Goal: Task Accomplishment & Management: Complete application form

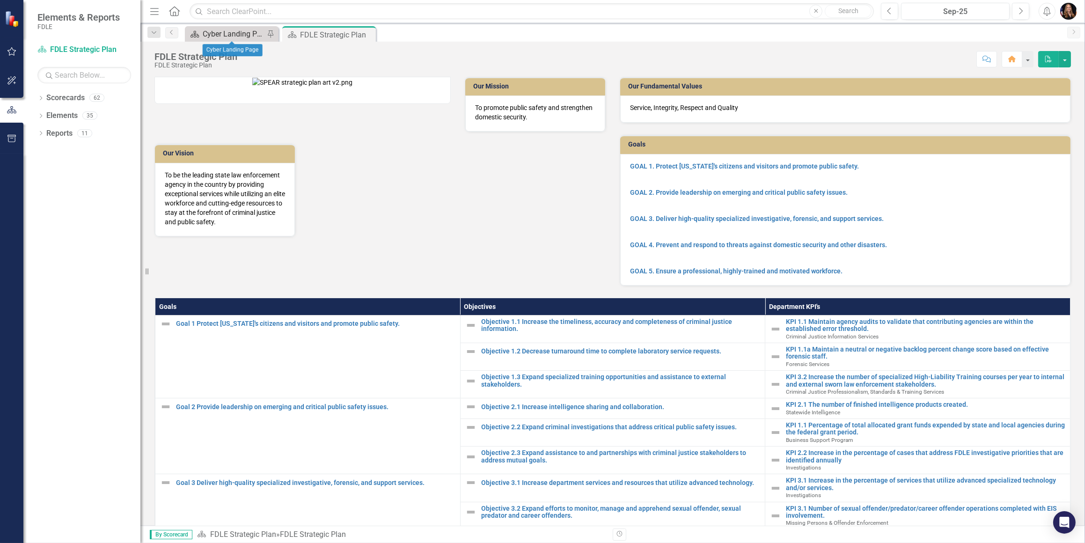
click at [235, 31] on div "Cyber Landing Page" at bounding box center [234, 34] width 62 height 12
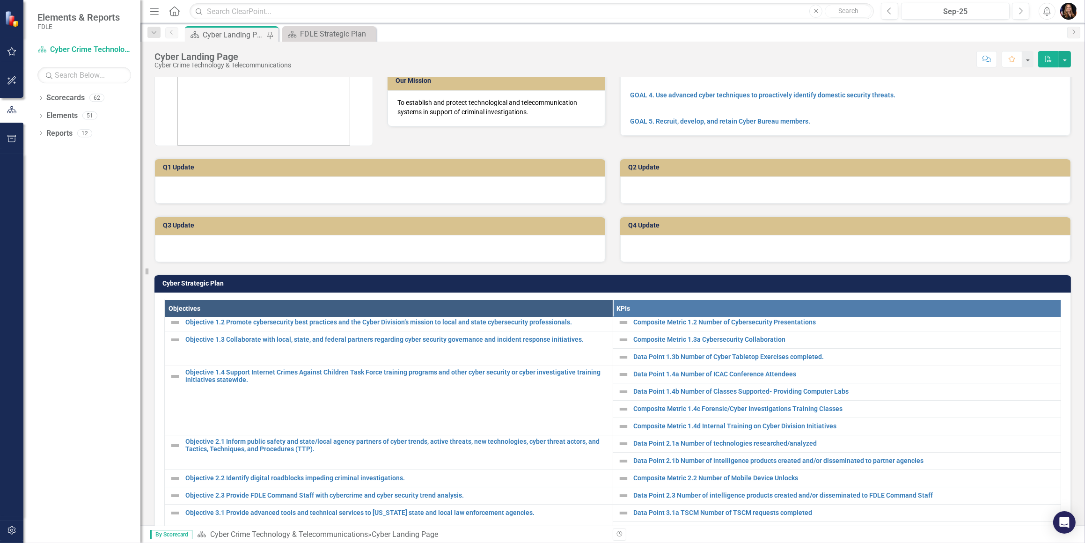
scroll to position [228, 0]
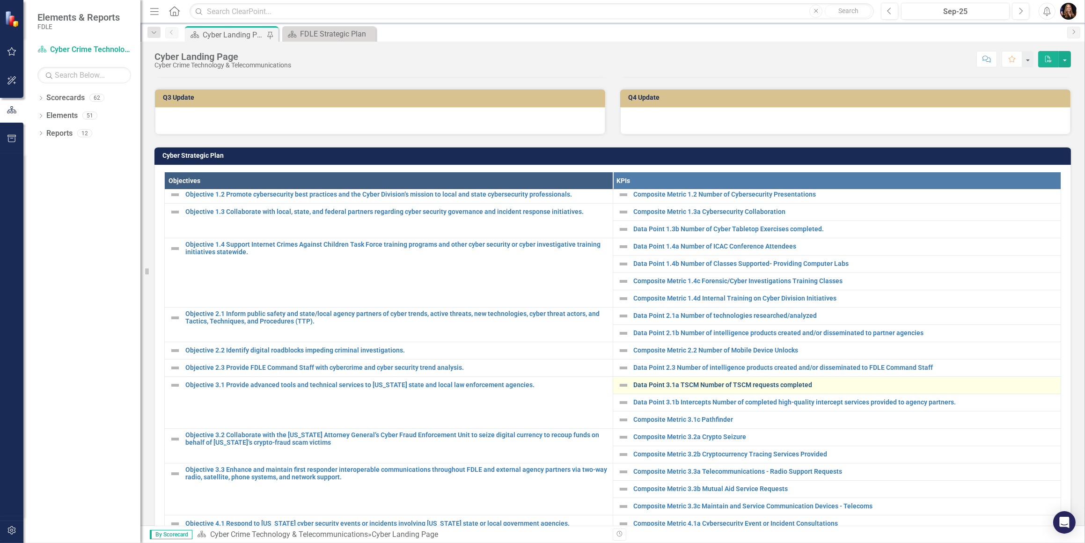
click at [662, 382] on link "Data Point 3.1a TSCM Number of TSCM requests completed" at bounding box center [845, 385] width 423 height 7
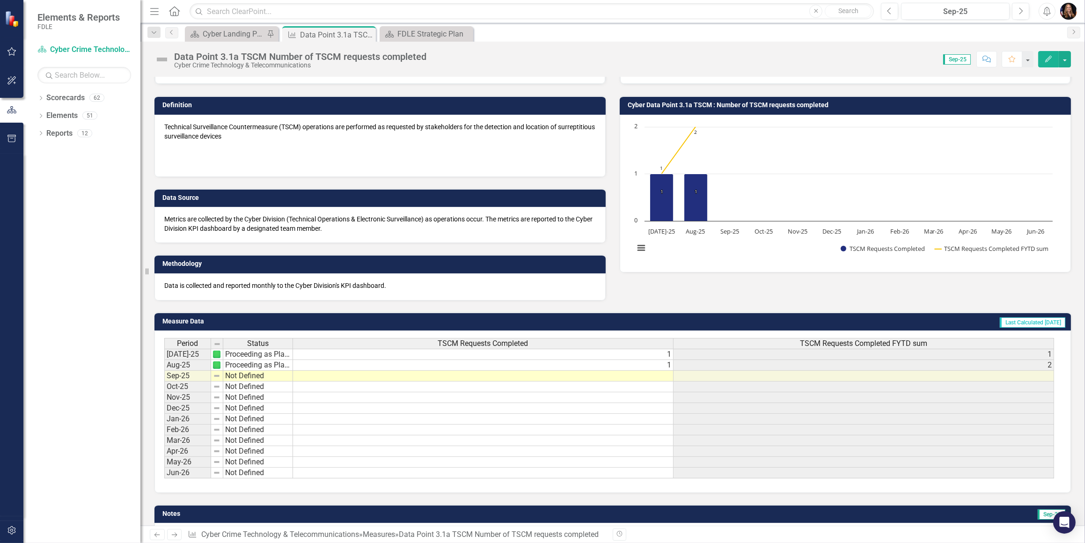
scroll to position [42, 0]
click at [669, 373] on td at bounding box center [483, 376] width 381 height 11
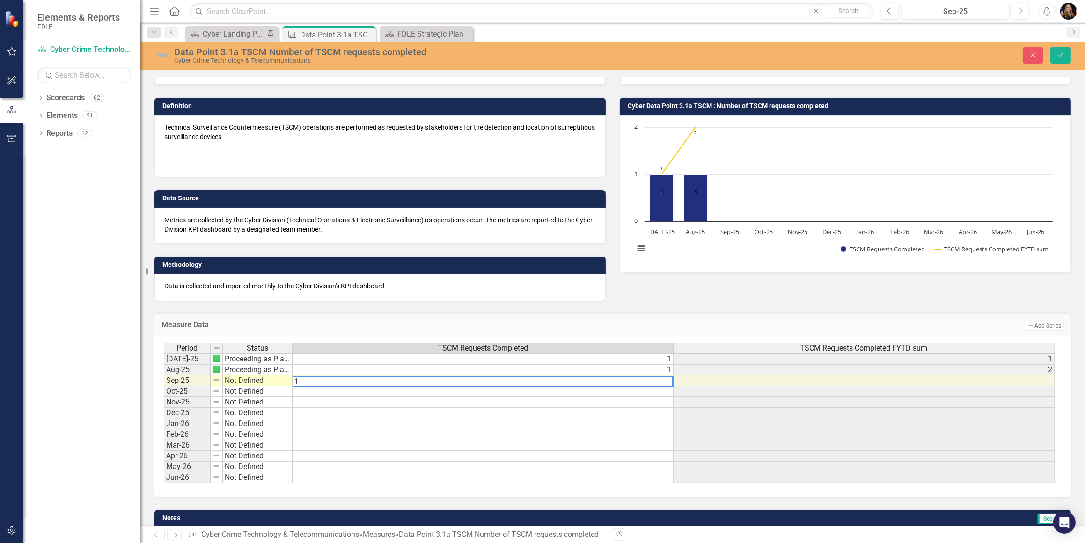
type textarea "1"
click at [242, 378] on td "Not Defined" at bounding box center [258, 380] width 70 height 11
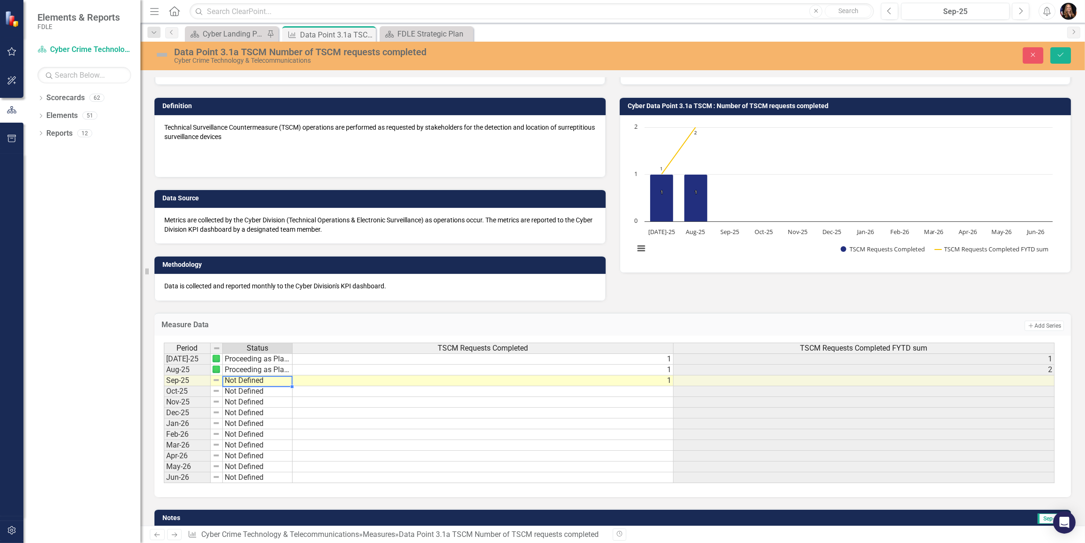
click at [241, 381] on td "Not Defined" at bounding box center [258, 380] width 70 height 11
drag, startPoint x: 249, startPoint y: 406, endPoint x: 249, endPoint y: 398, distance: 7.5
click at [249, 398] on div "Period Status TSCM Requests Completed TSCM Requests Completed FYTD sum [DATE]-2…" at bounding box center [609, 413] width 891 height 141
click at [247, 376] on td "Monitoring Progress" at bounding box center [258, 380] width 70 height 11
click at [248, 377] on td "Monitoring Progress" at bounding box center [258, 380] width 70 height 11
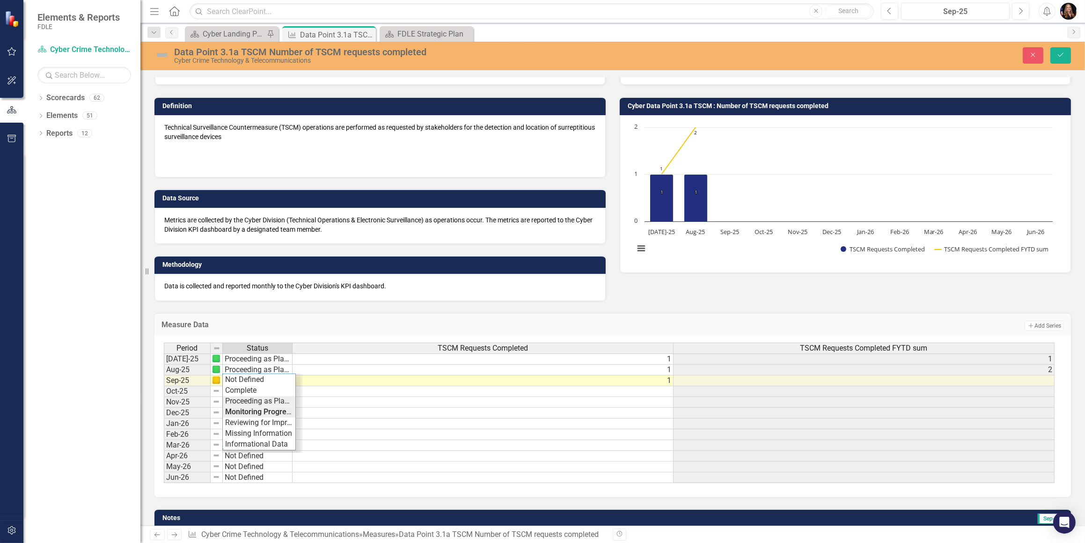
type textarea "Proceeding as Planned"
click at [257, 396] on div "Period Status TSCM Requests Completed TSCM Requests Completed FYTD sum [DATE]-2…" at bounding box center [609, 413] width 891 height 141
click at [1063, 55] on icon "Save" at bounding box center [1061, 54] width 8 height 7
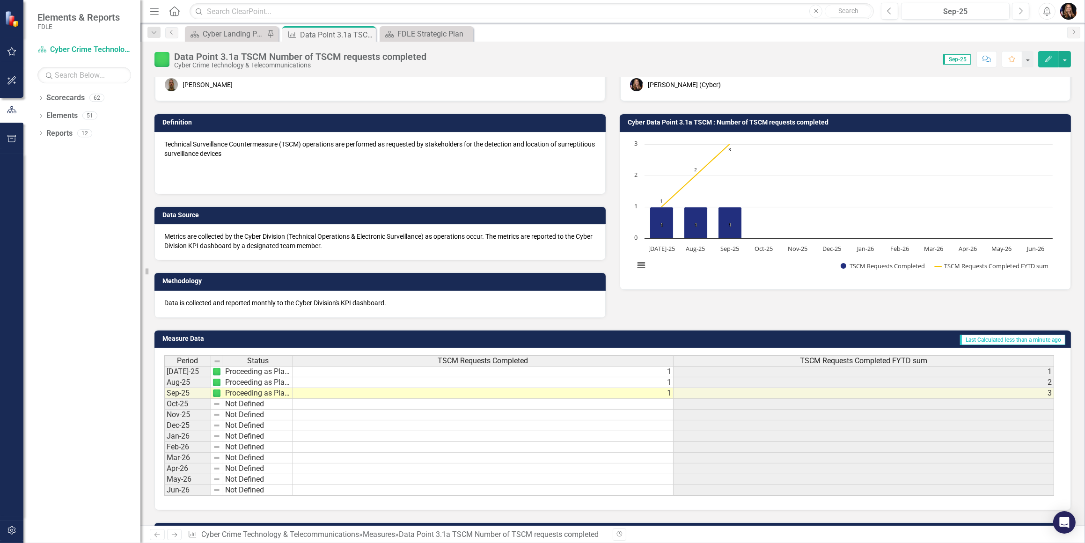
scroll to position [0, 0]
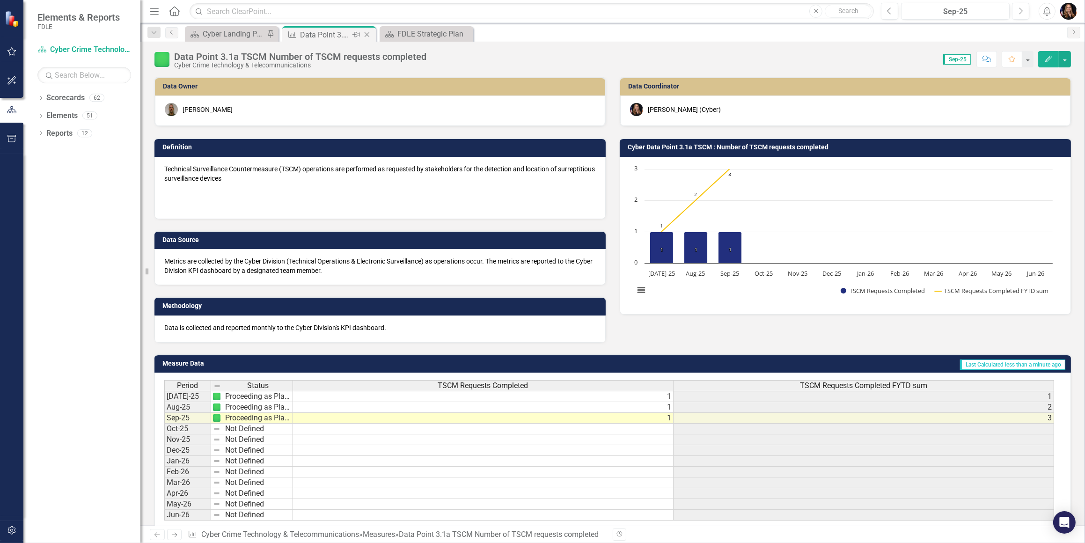
click at [365, 34] on icon "Close" at bounding box center [366, 34] width 9 height 7
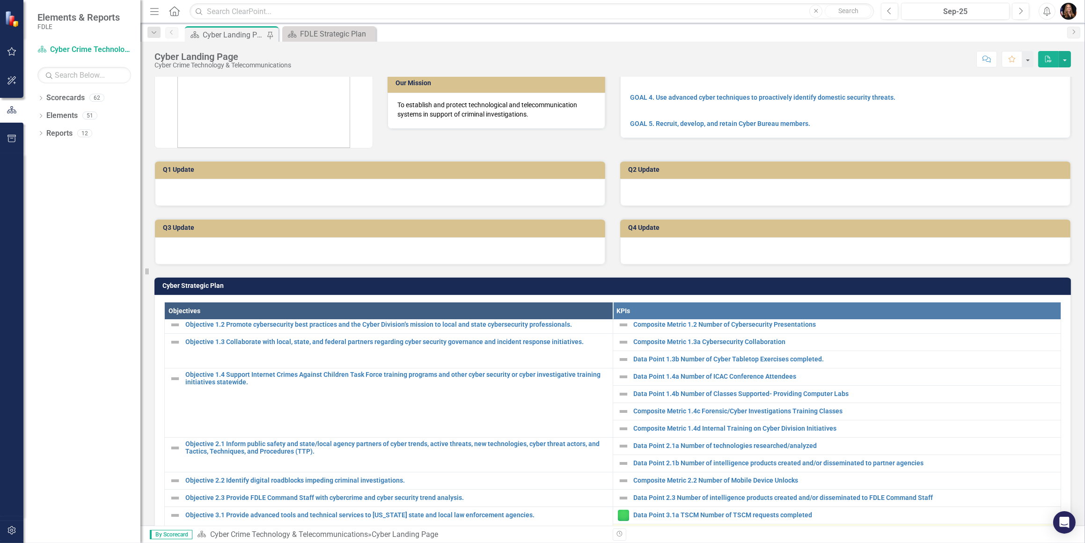
scroll to position [170, 0]
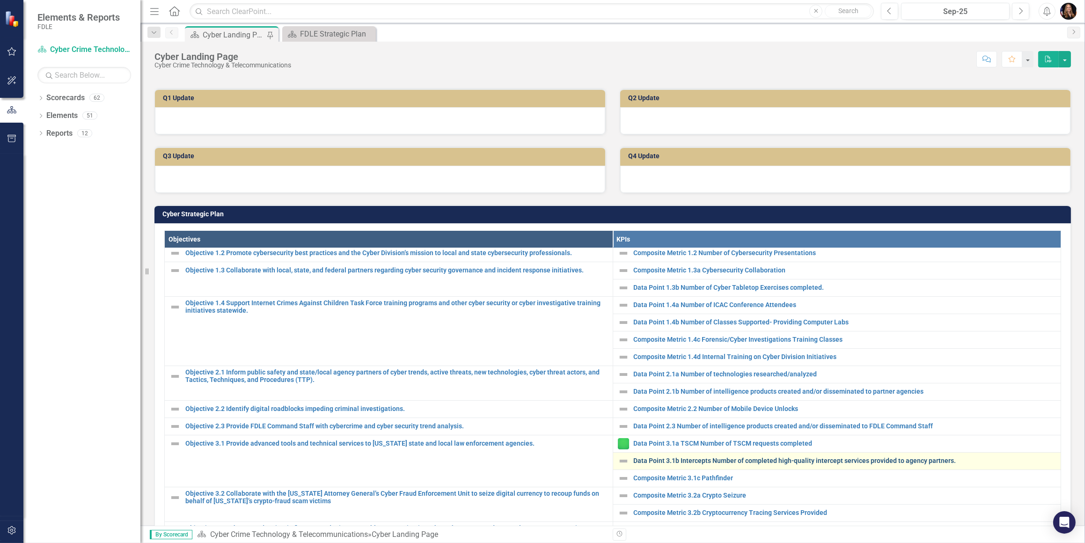
click at [693, 461] on link "Data Point 3.1b Intercepts Number of completed high-quality intercept services …" at bounding box center [845, 460] width 423 height 7
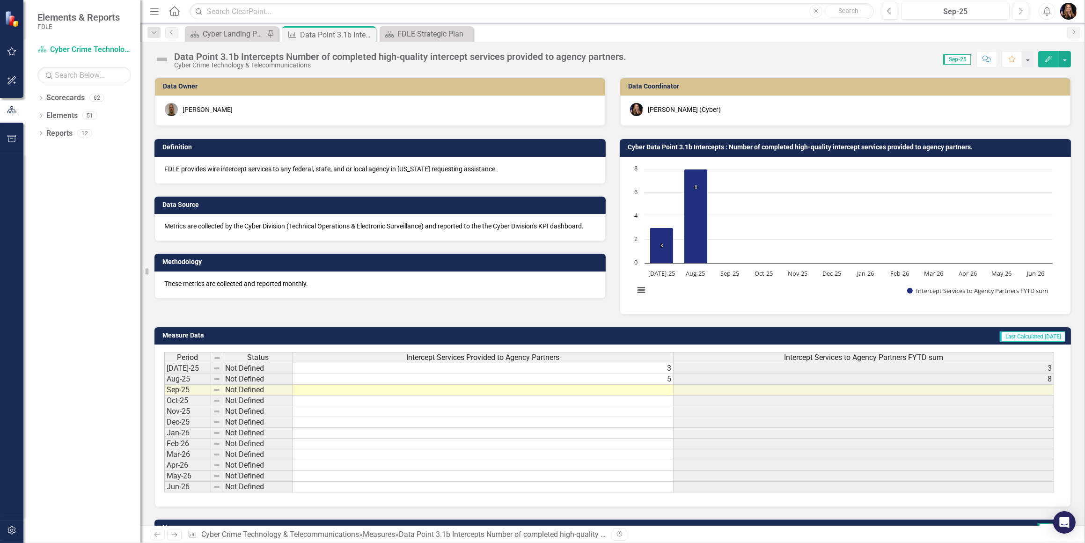
click at [664, 388] on td at bounding box center [483, 390] width 381 height 11
click at [664, 389] on td at bounding box center [483, 390] width 381 height 11
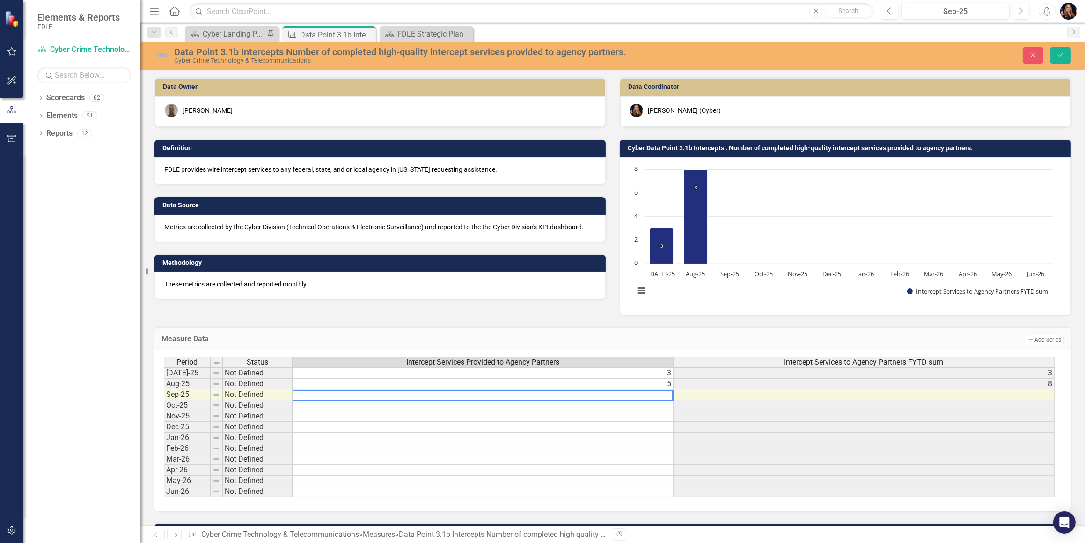
click at [664, 392] on textarea at bounding box center [482, 395] width 381 height 11
type textarea "2"
click at [632, 442] on td at bounding box center [483, 438] width 381 height 11
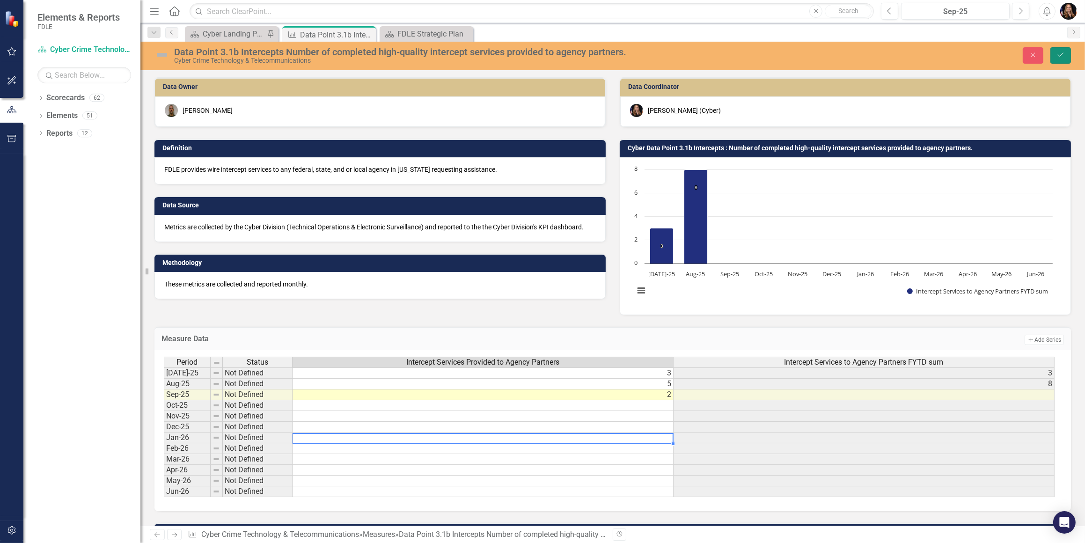
click at [1058, 59] on button "Save" at bounding box center [1060, 55] width 21 height 16
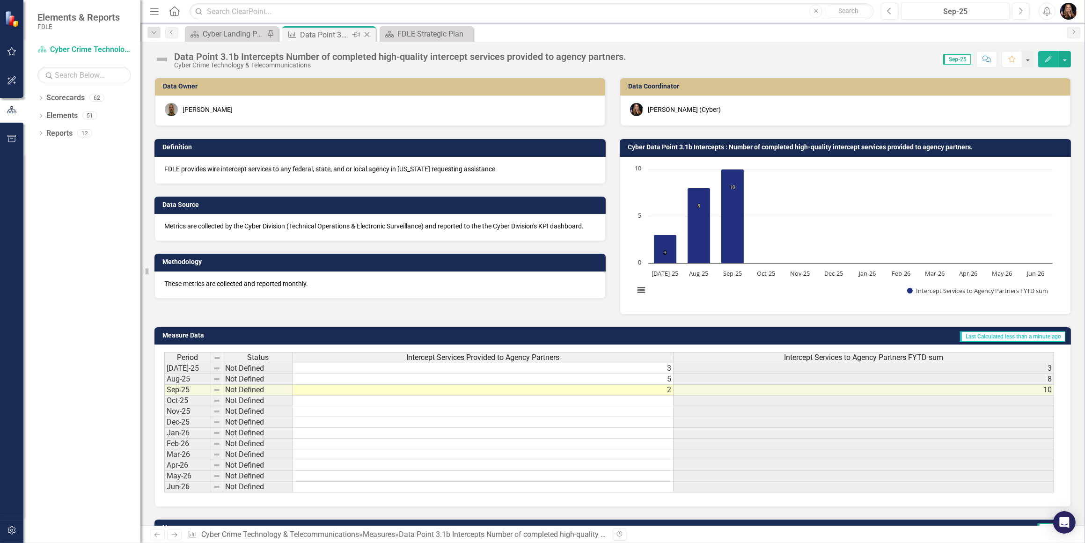
click at [367, 33] on icon "Close" at bounding box center [366, 34] width 9 height 7
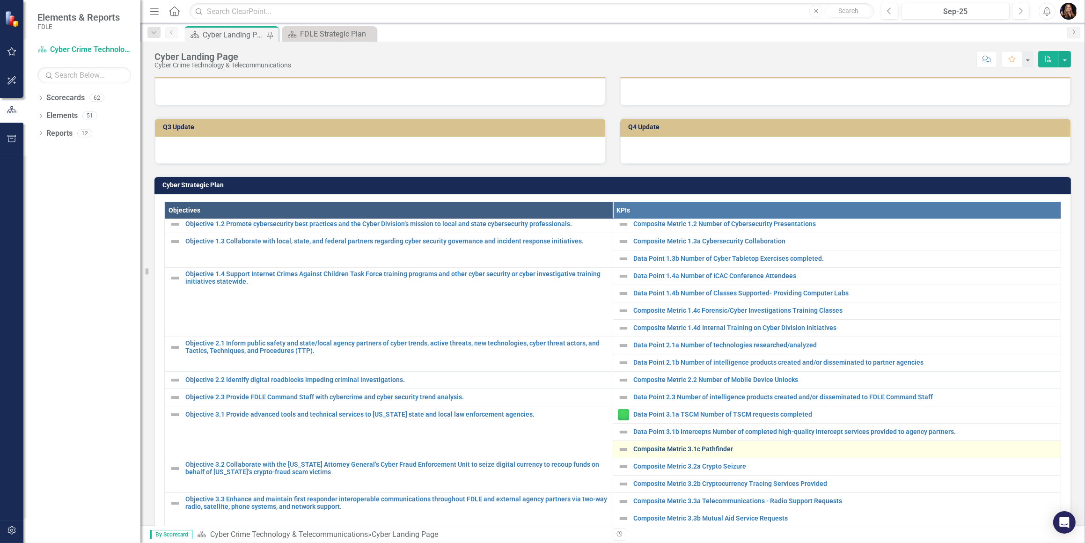
scroll to position [213, 0]
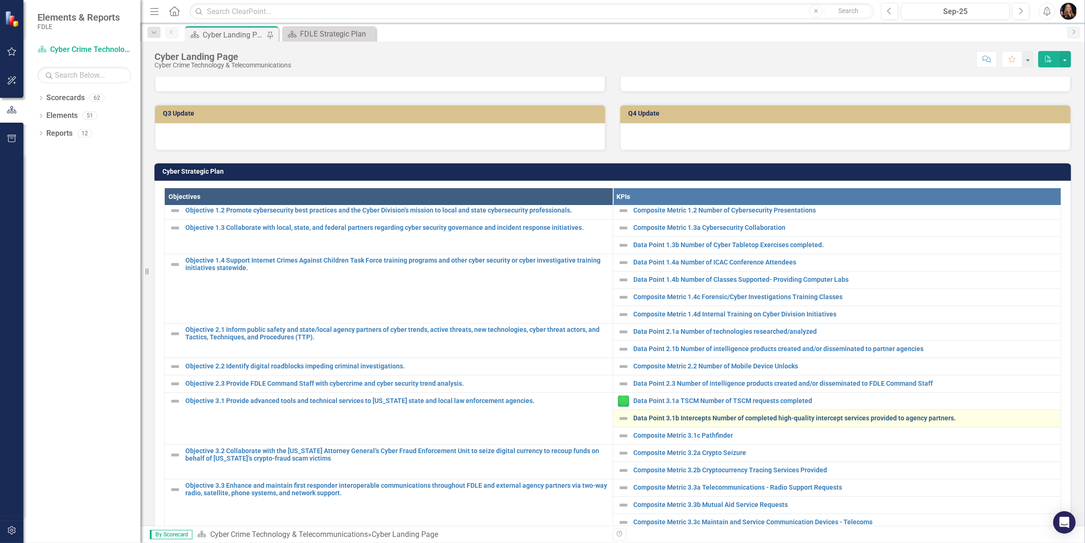
click at [682, 417] on link "Data Point 3.1b Intercepts Number of completed high-quality intercept services …" at bounding box center [845, 418] width 423 height 7
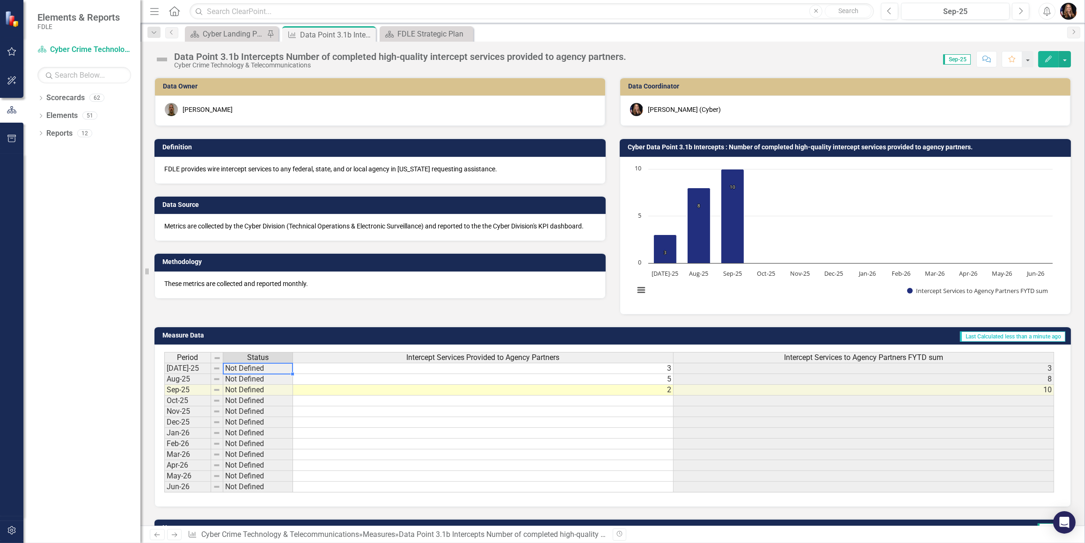
click at [265, 370] on td "Not Defined" at bounding box center [258, 368] width 70 height 11
click at [265, 371] on td "Not Defined" at bounding box center [258, 368] width 70 height 11
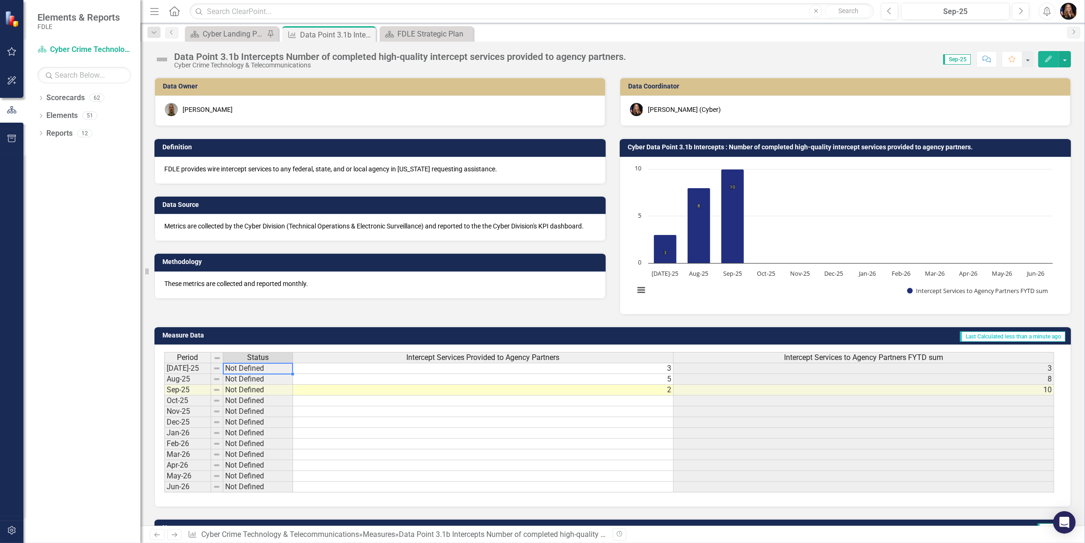
click at [265, 371] on td "Not Defined" at bounding box center [258, 368] width 70 height 11
drag, startPoint x: 240, startPoint y: 367, endPoint x: 258, endPoint y: 337, distance: 35.5
click at [240, 365] on td "Not Defined" at bounding box center [258, 368] width 70 height 11
click at [368, 36] on icon "Close" at bounding box center [366, 34] width 9 height 7
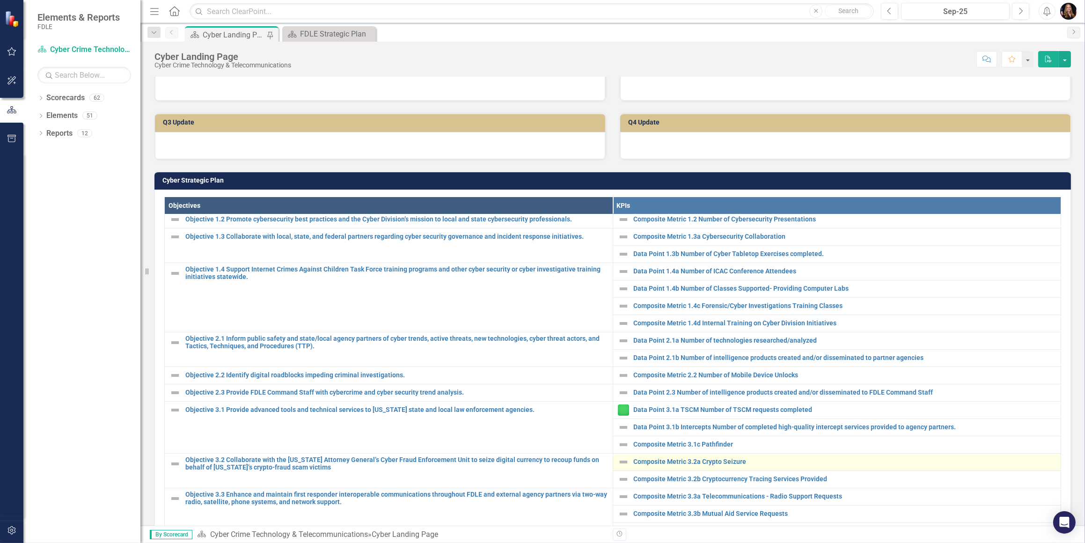
scroll to position [213, 0]
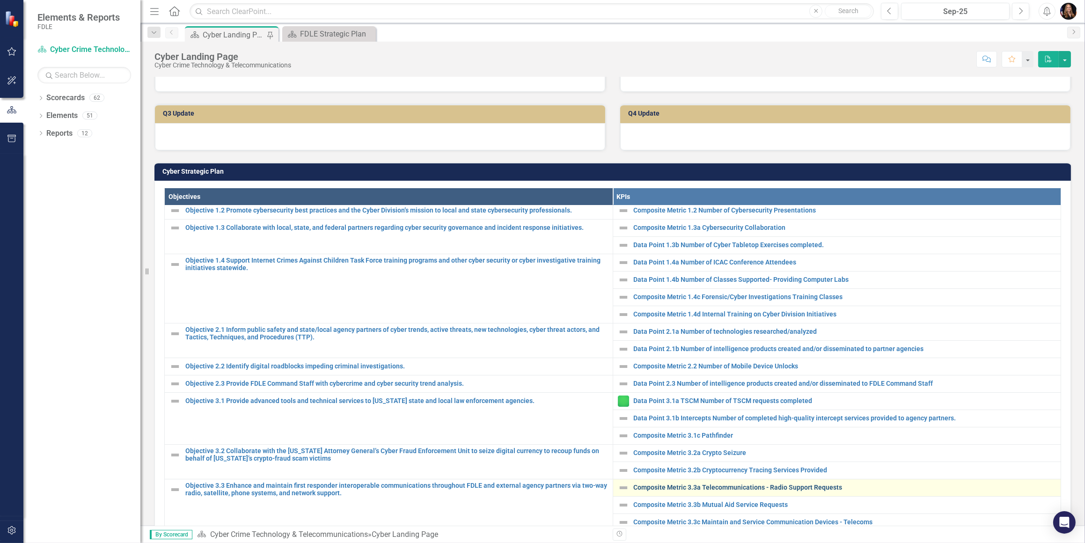
click at [692, 486] on link "Composite Metric 3.3a Telecommunications - Radio Support Requests" at bounding box center [845, 487] width 423 height 7
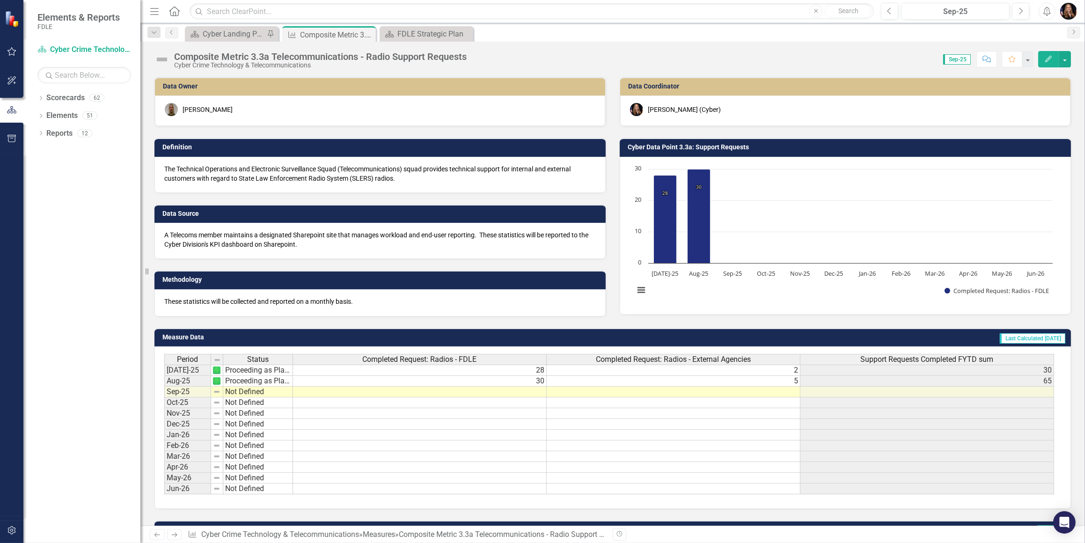
click at [247, 394] on td "Not Defined" at bounding box center [258, 392] width 70 height 11
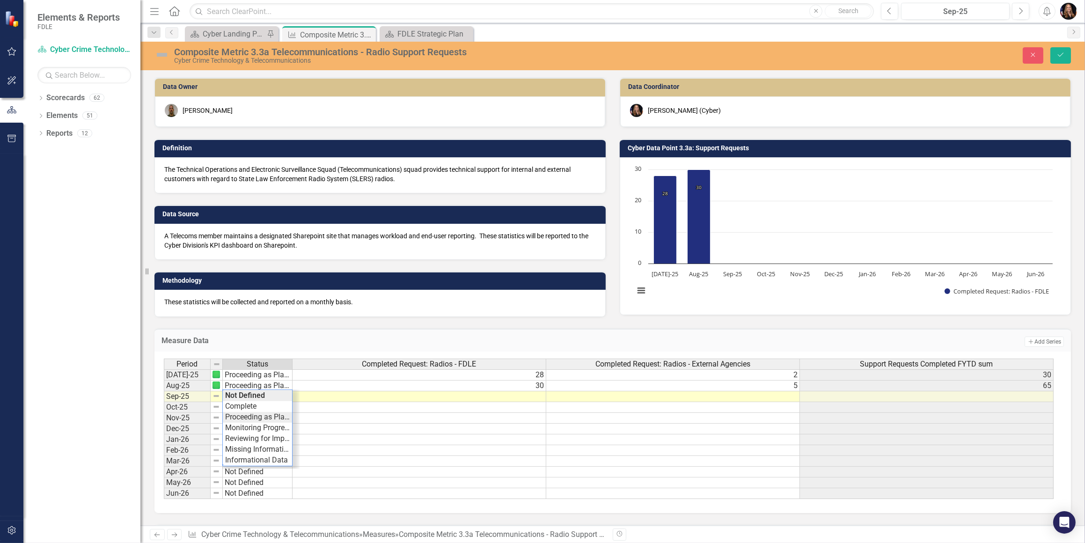
type textarea "Proceeding as Planned"
click at [254, 417] on div "Period Status Completed Request: Radios - FDLE Completed Request: Radios - Exte…" at bounding box center [609, 429] width 891 height 141
click at [534, 396] on td at bounding box center [420, 396] width 254 height 11
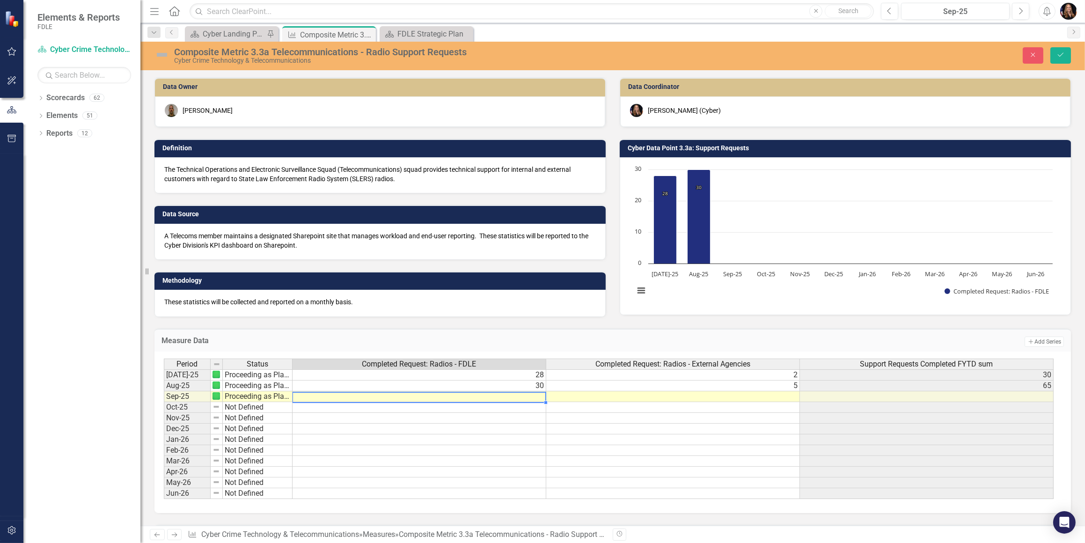
click at [534, 396] on td at bounding box center [420, 396] width 254 height 11
click at [533, 396] on textarea at bounding box center [419, 397] width 254 height 11
type textarea "62"
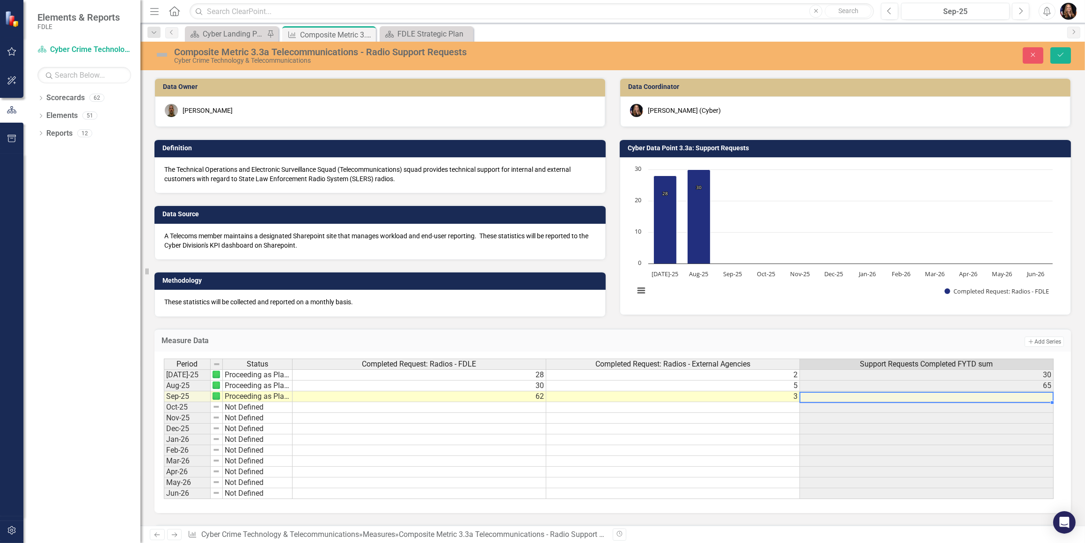
scroll to position [0, 6]
type textarea "3"
click at [1057, 56] on icon "Save" at bounding box center [1061, 54] width 8 height 7
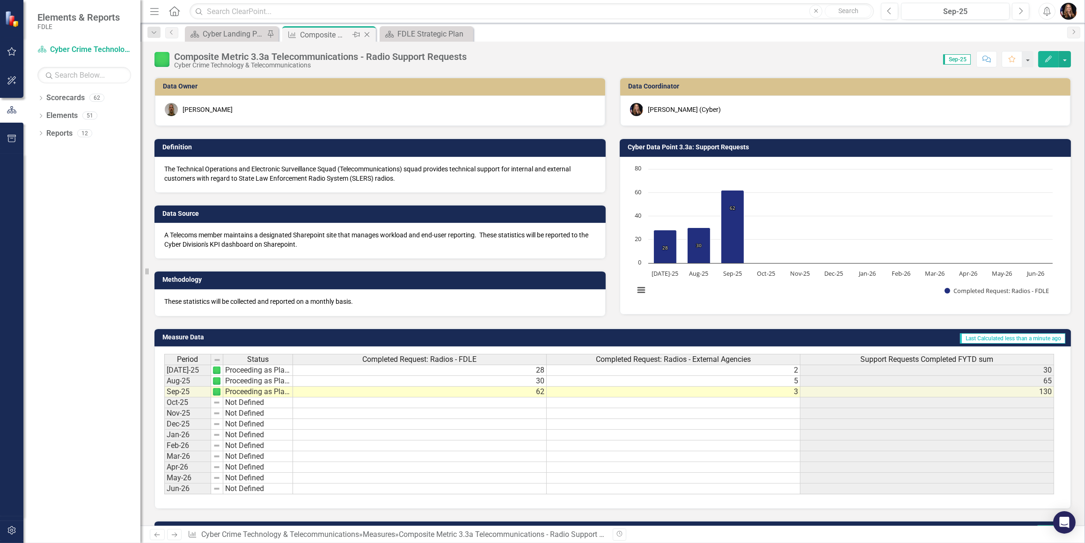
click at [367, 34] on icon "Close" at bounding box center [366, 34] width 9 height 7
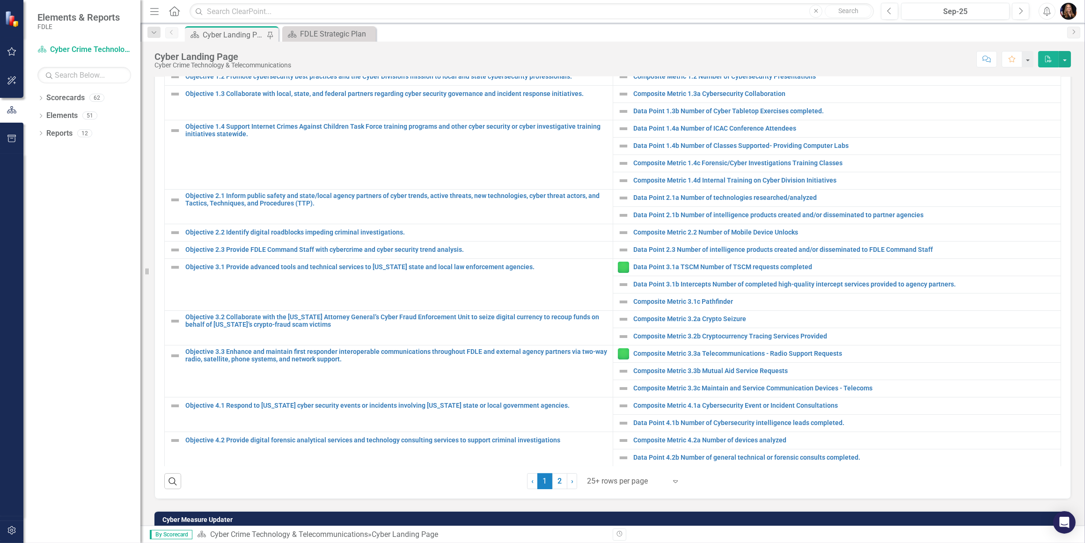
scroll to position [385, 0]
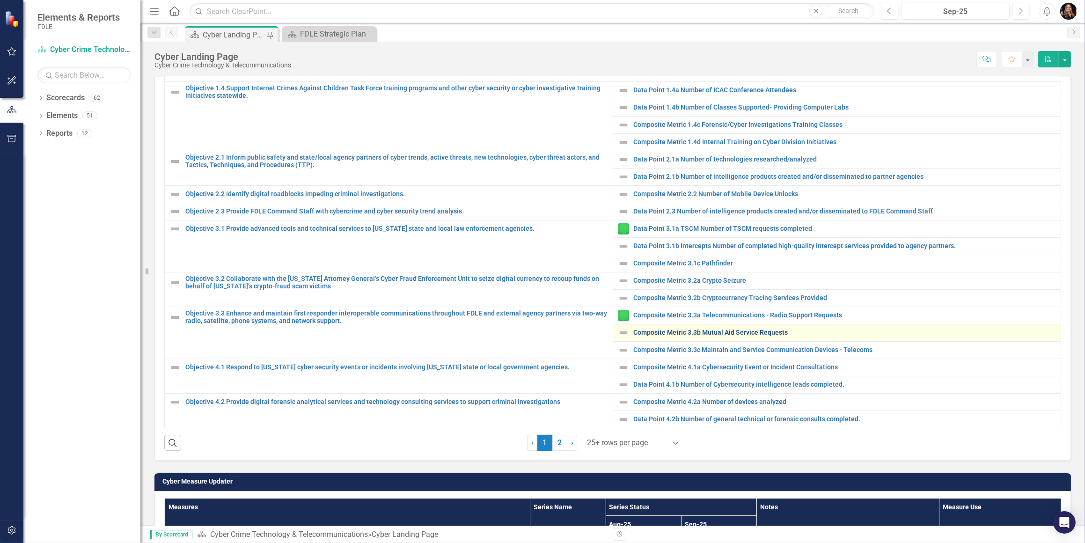
click at [705, 329] on link "Composite Metric 3.3b Mutual Aid Service Requests" at bounding box center [845, 332] width 423 height 7
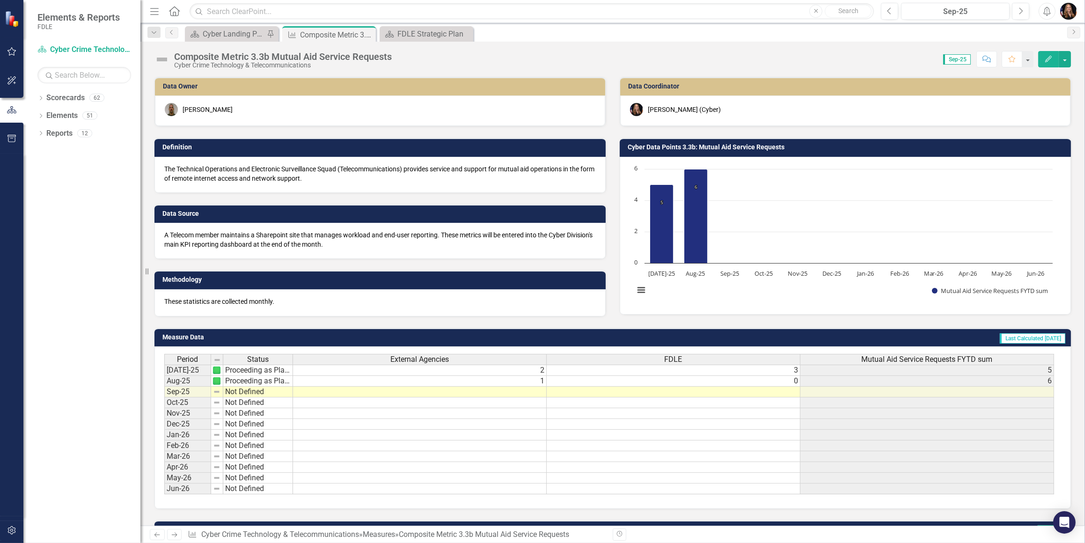
click at [528, 392] on td at bounding box center [420, 392] width 254 height 11
click at [253, 393] on td "Not Defined" at bounding box center [258, 392] width 70 height 11
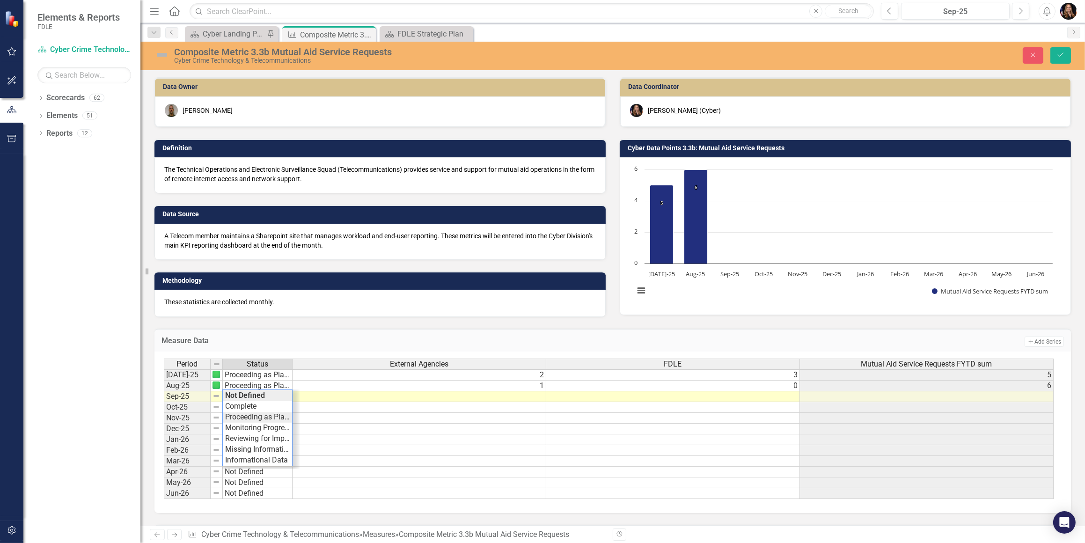
type textarea "Proceeding as Planned"
click at [249, 419] on div "Period Status External Agencies FDLE Mutual Aid Service Requests FYTD sum [DATE…" at bounding box center [609, 429] width 891 height 141
click at [557, 392] on td at bounding box center [673, 396] width 254 height 11
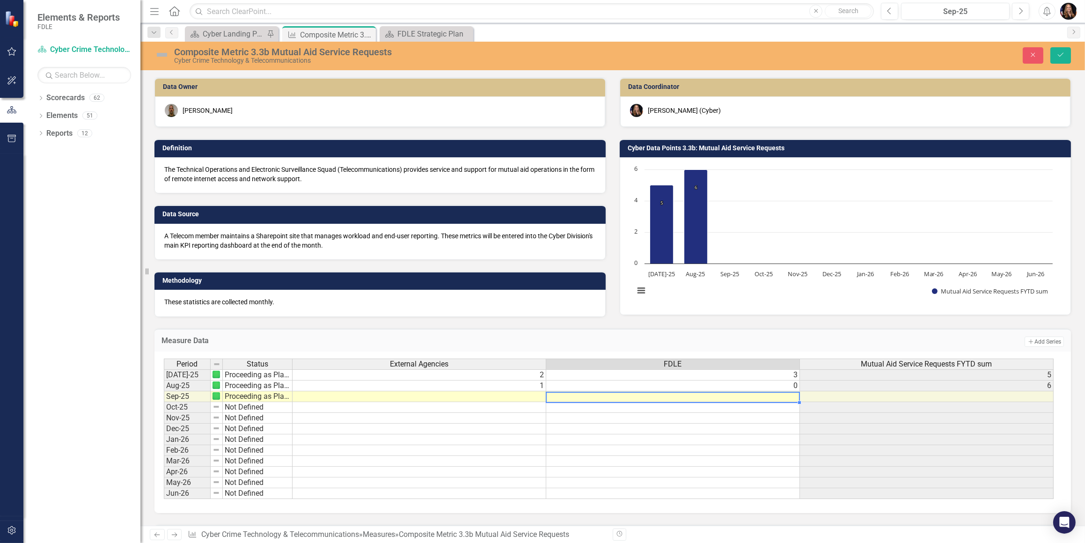
click at [534, 395] on td at bounding box center [420, 396] width 254 height 11
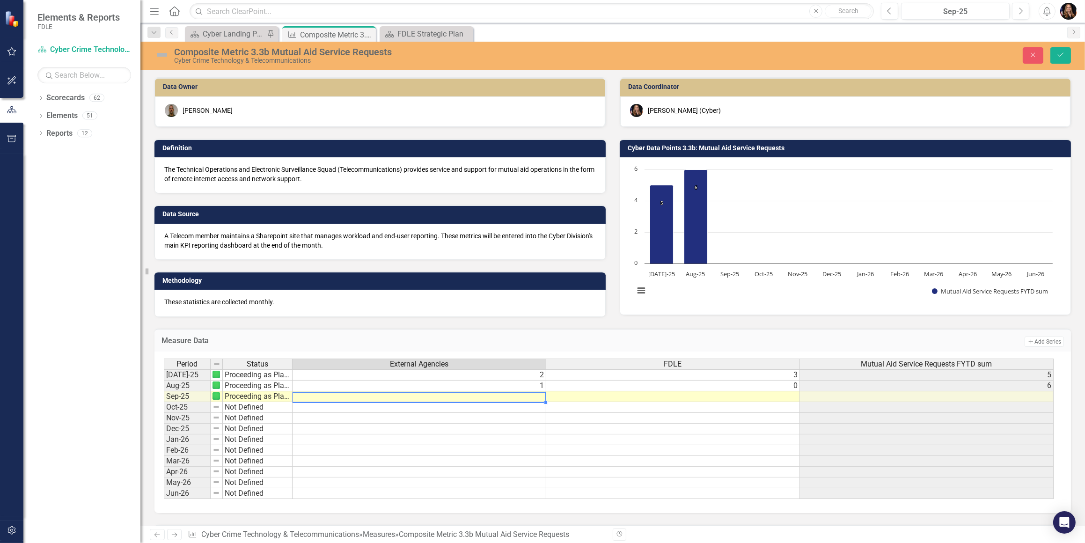
click at [534, 395] on td at bounding box center [420, 396] width 254 height 11
type textarea "0"
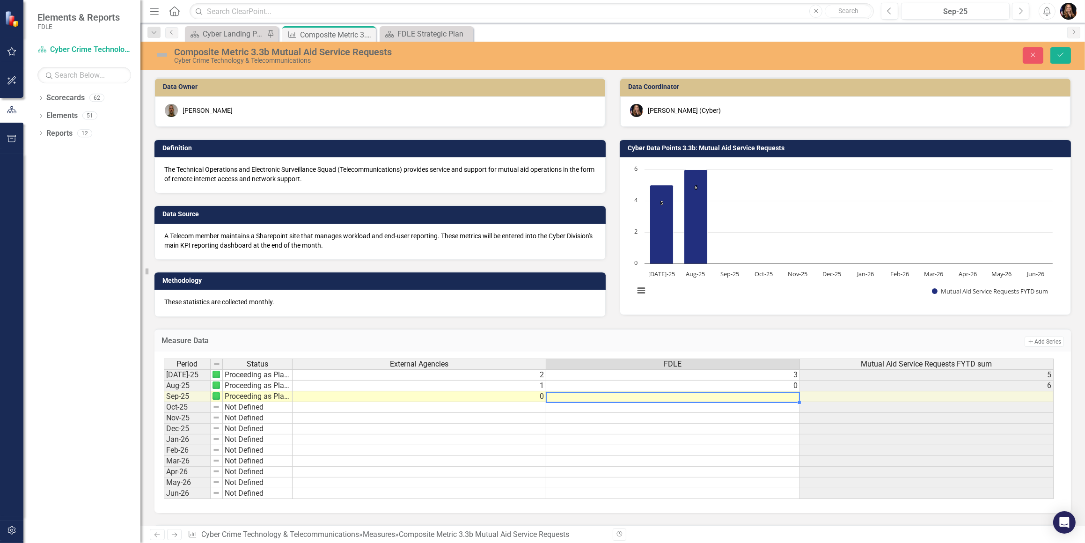
click at [780, 396] on td at bounding box center [673, 396] width 254 height 11
click at [780, 397] on td at bounding box center [673, 396] width 254 height 11
type textarea "0"
click at [1068, 55] on button "Save" at bounding box center [1060, 55] width 21 height 16
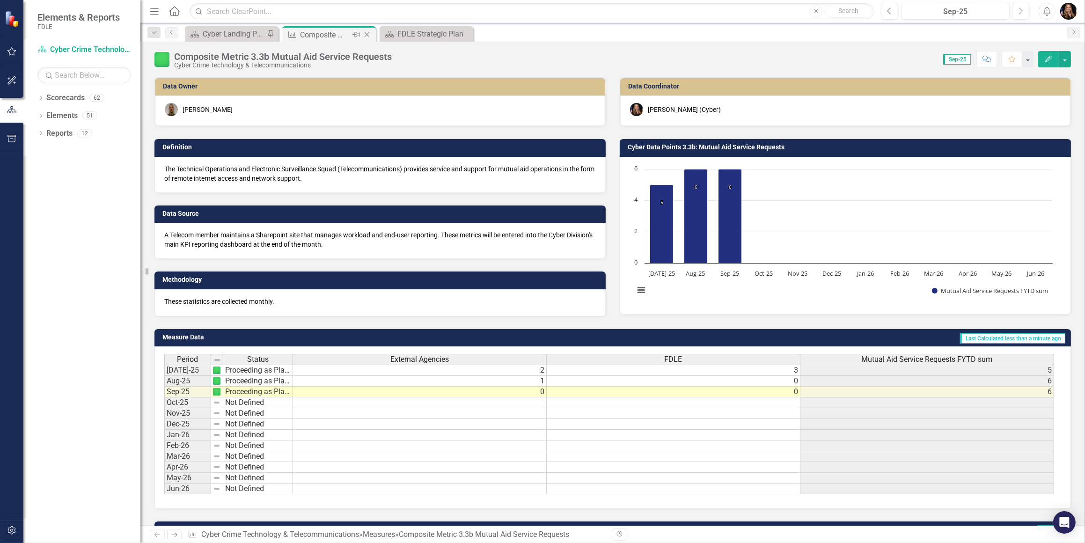
click at [365, 36] on icon "Close" at bounding box center [366, 34] width 9 height 7
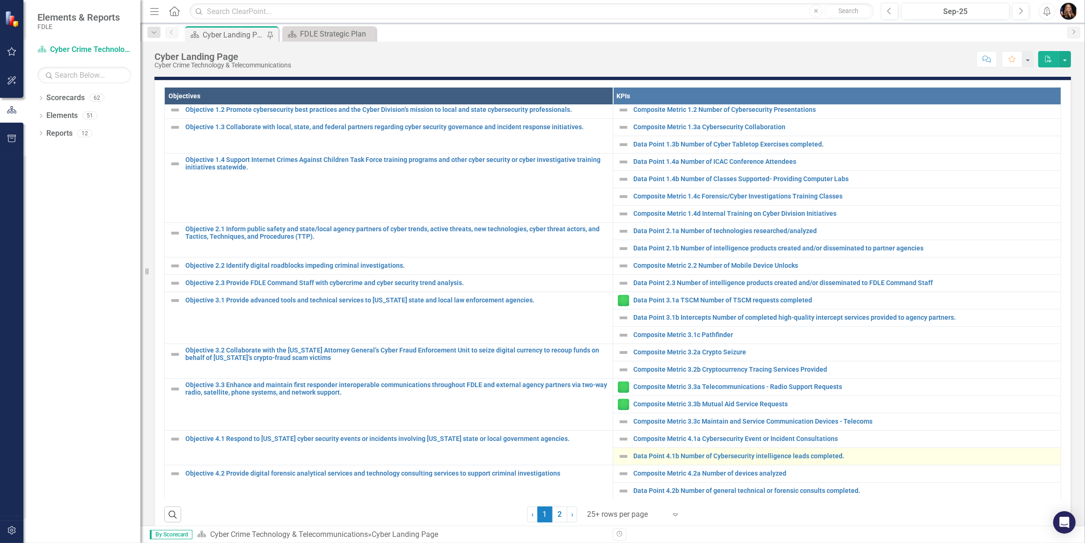
scroll to position [340, 0]
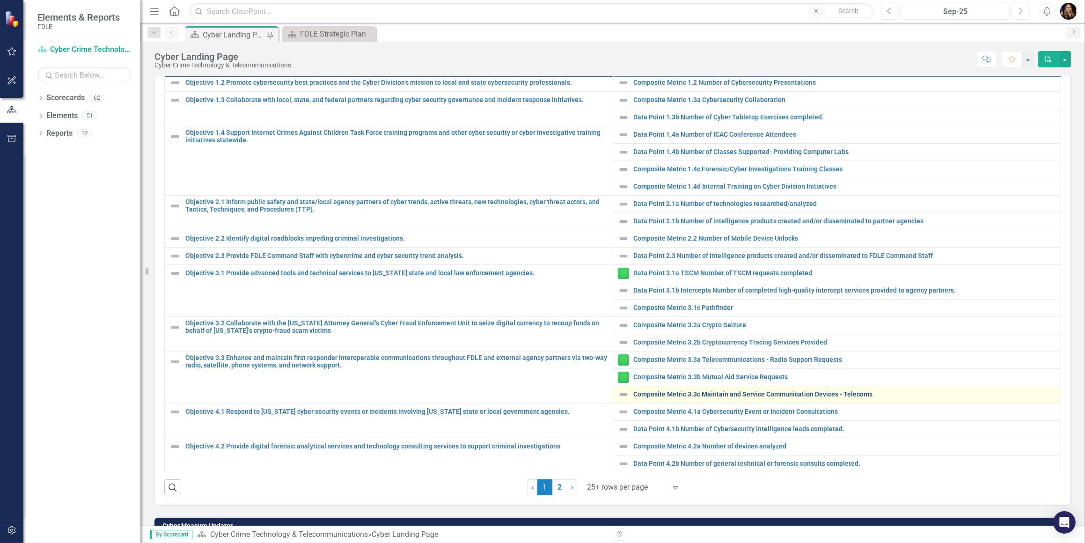
click at [670, 394] on link "Composite Metric 3.3c Maintain and Service Communication Devices - Telecoms" at bounding box center [845, 394] width 423 height 7
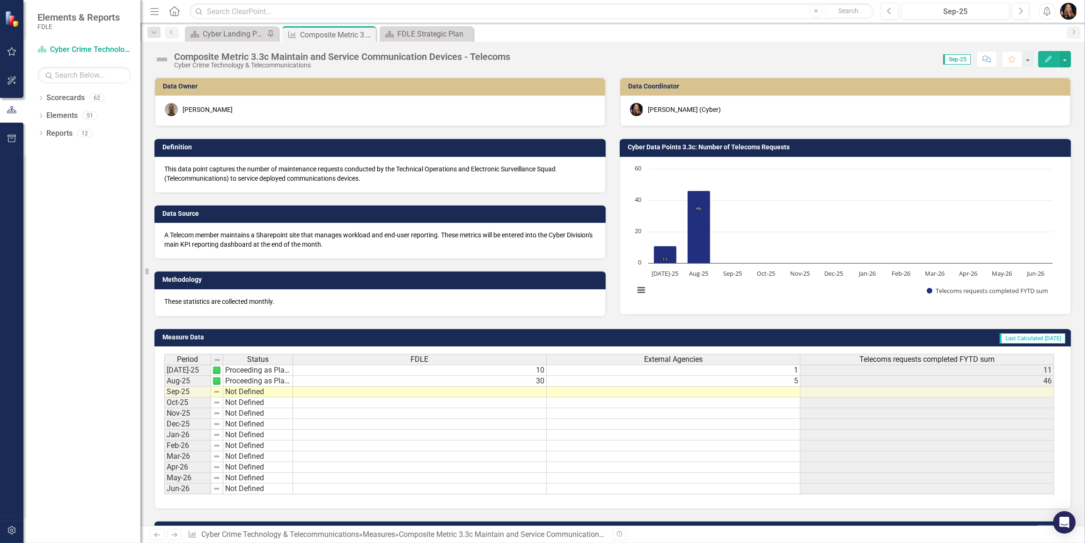
click at [526, 394] on td at bounding box center [420, 392] width 254 height 11
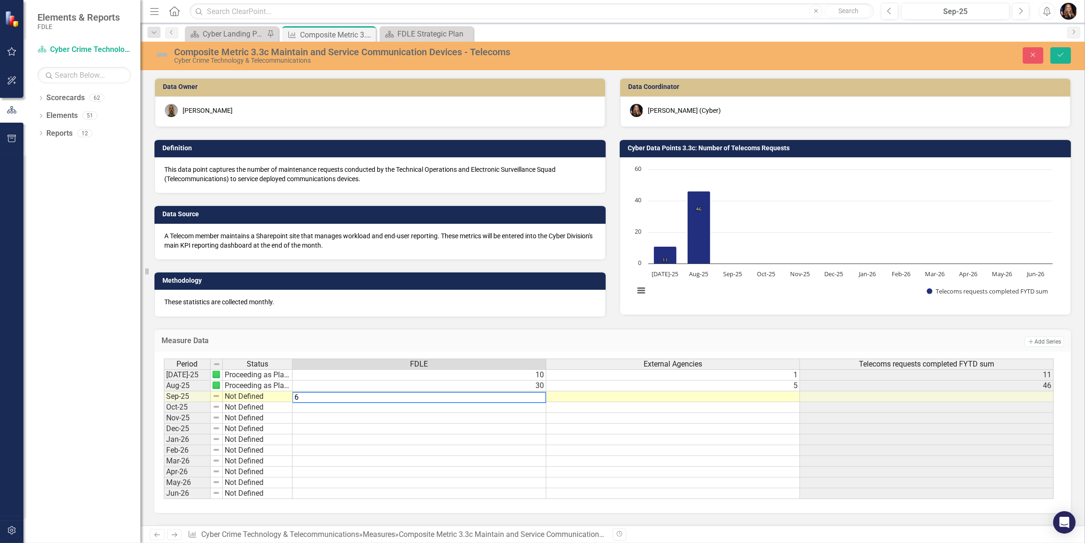
type textarea "62"
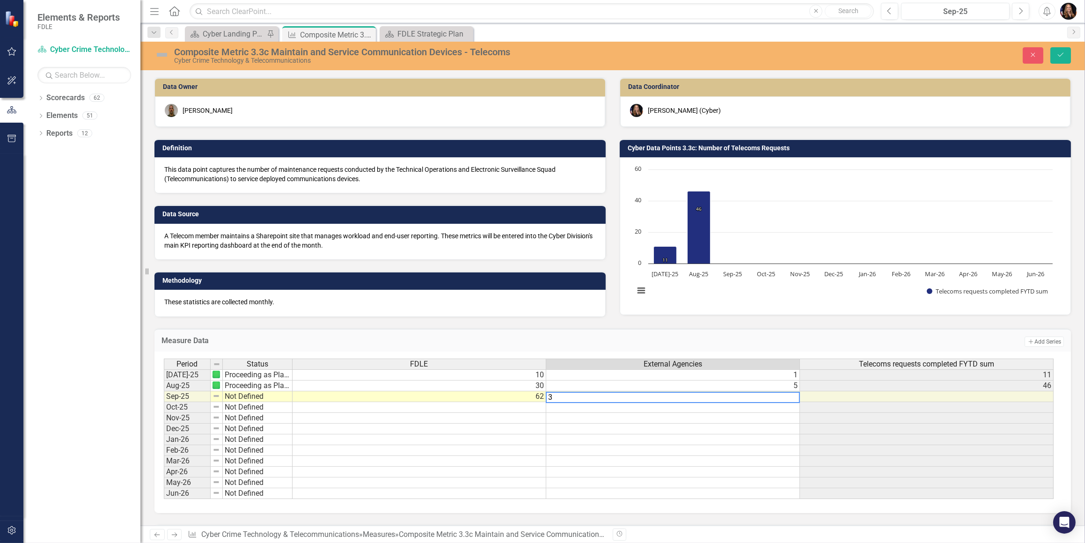
scroll to position [0, 6]
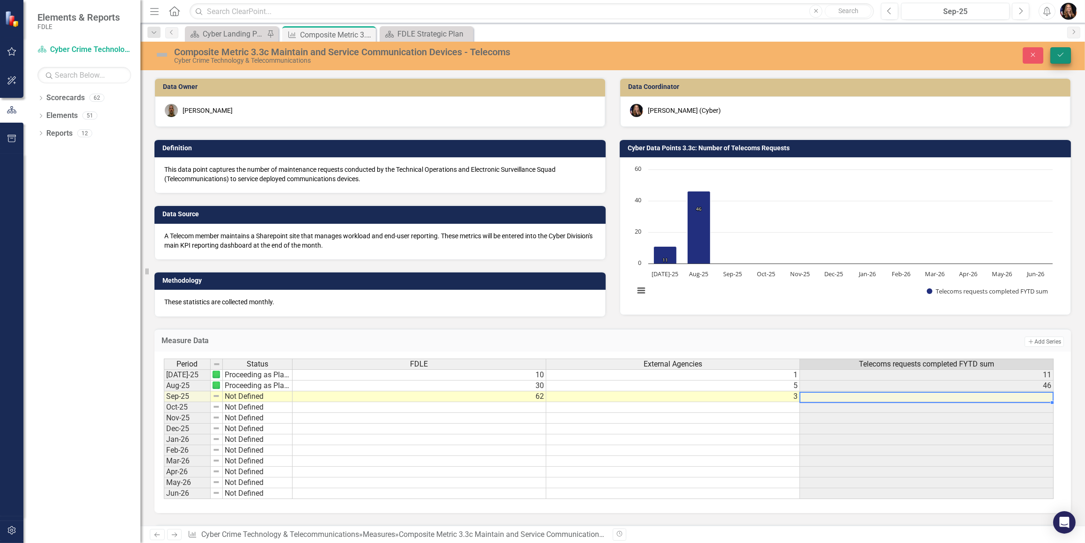
type textarea "3"
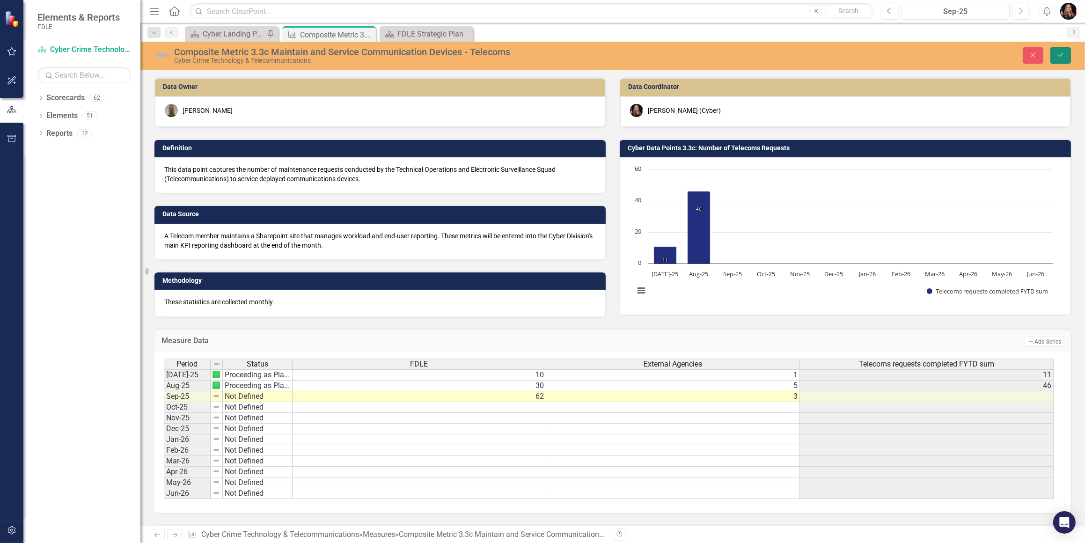
click at [1059, 57] on icon "Save" at bounding box center [1061, 54] width 8 height 7
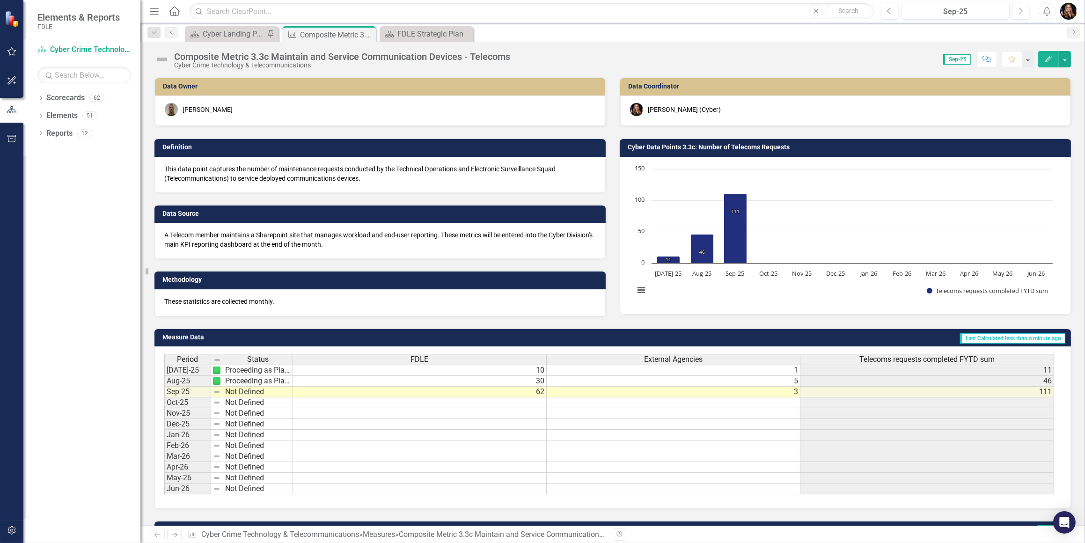
click at [276, 393] on td "Not Defined" at bounding box center [258, 392] width 70 height 11
click at [275, 393] on td "Not Defined" at bounding box center [258, 392] width 70 height 11
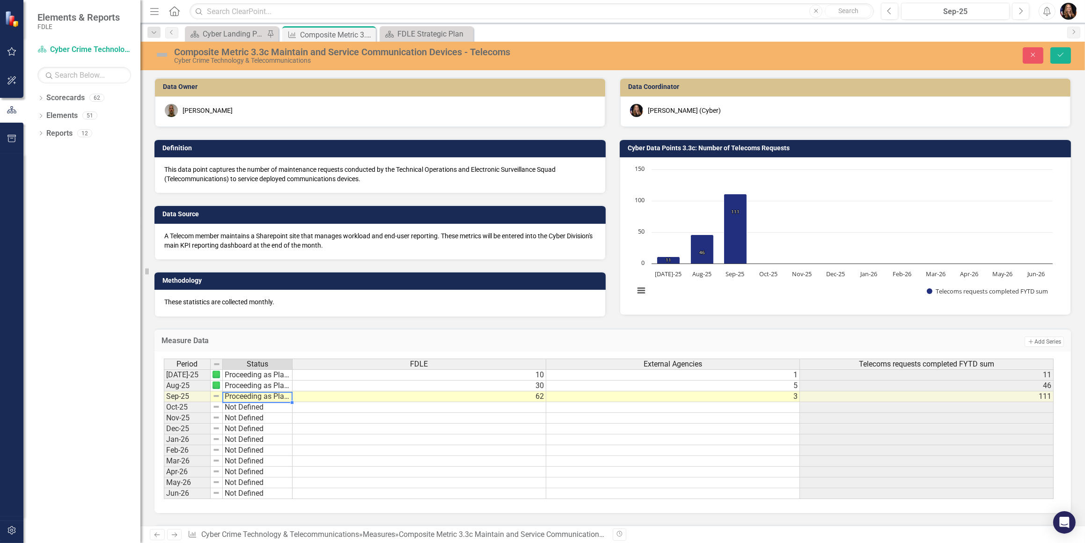
click at [257, 419] on div "Period Status FDLE External Agencies Telecoms requests completed FYTD sum [DATE…" at bounding box center [609, 429] width 891 height 141
click at [1056, 56] on button "Save" at bounding box center [1060, 55] width 21 height 16
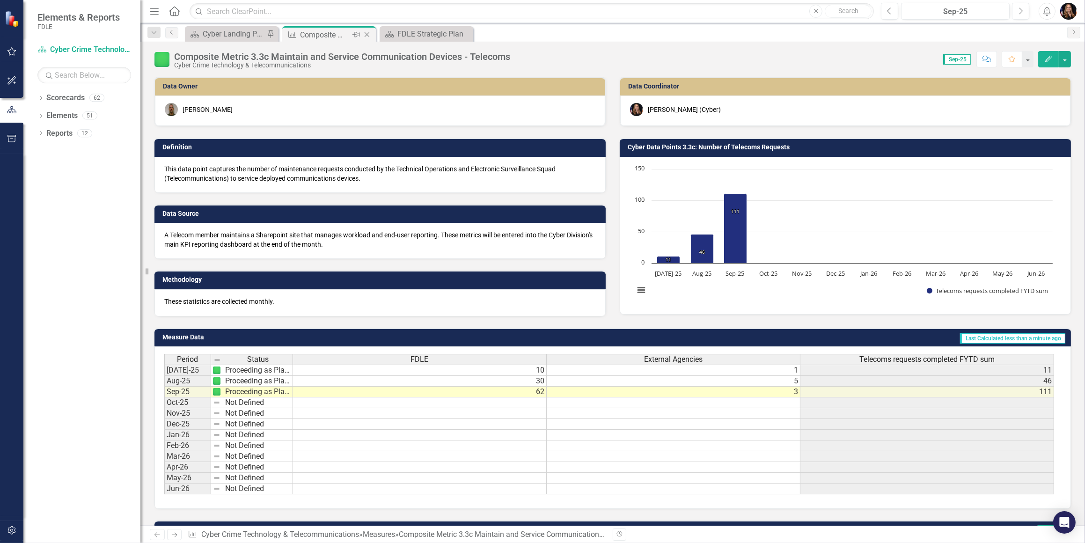
click at [364, 37] on icon "Close" at bounding box center [366, 34] width 9 height 7
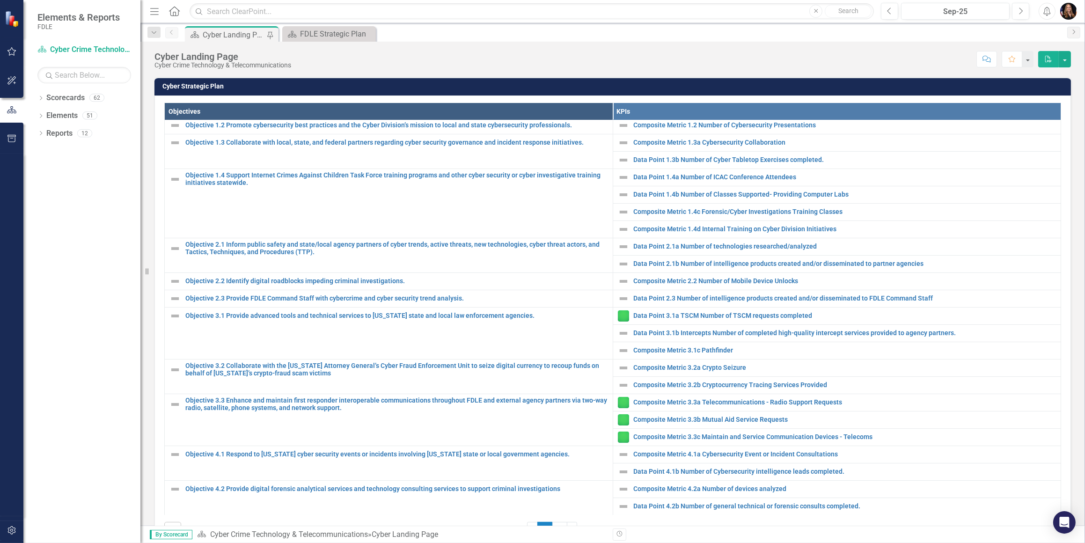
scroll to position [510, 0]
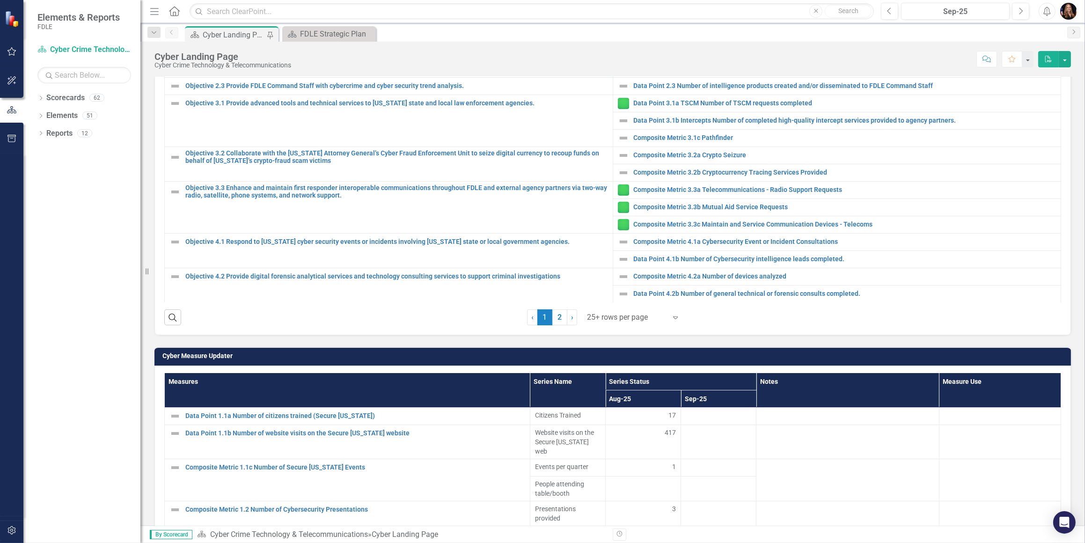
click at [673, 316] on icon "Expand" at bounding box center [675, 317] width 9 height 7
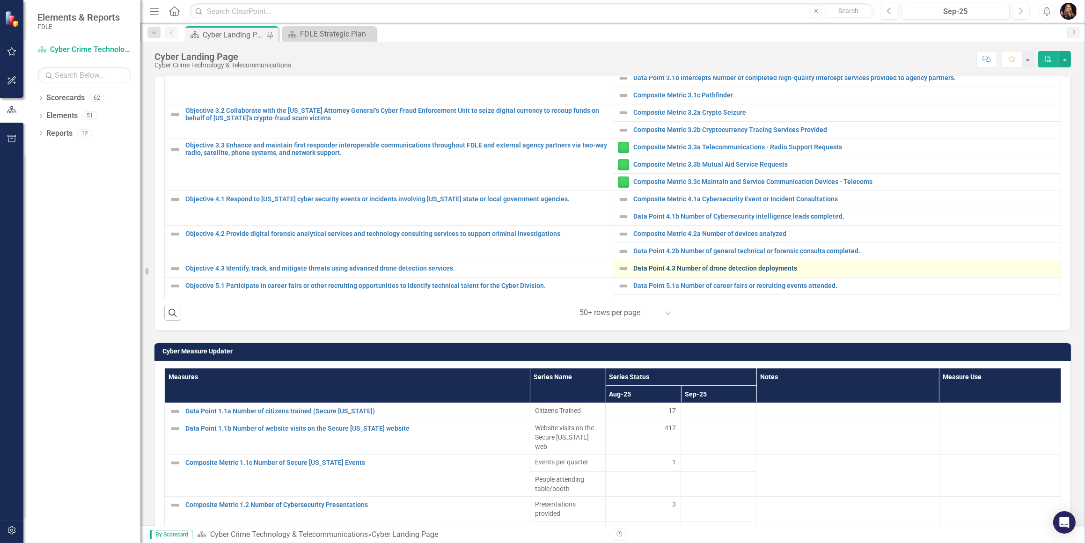
scroll to position [140, 0]
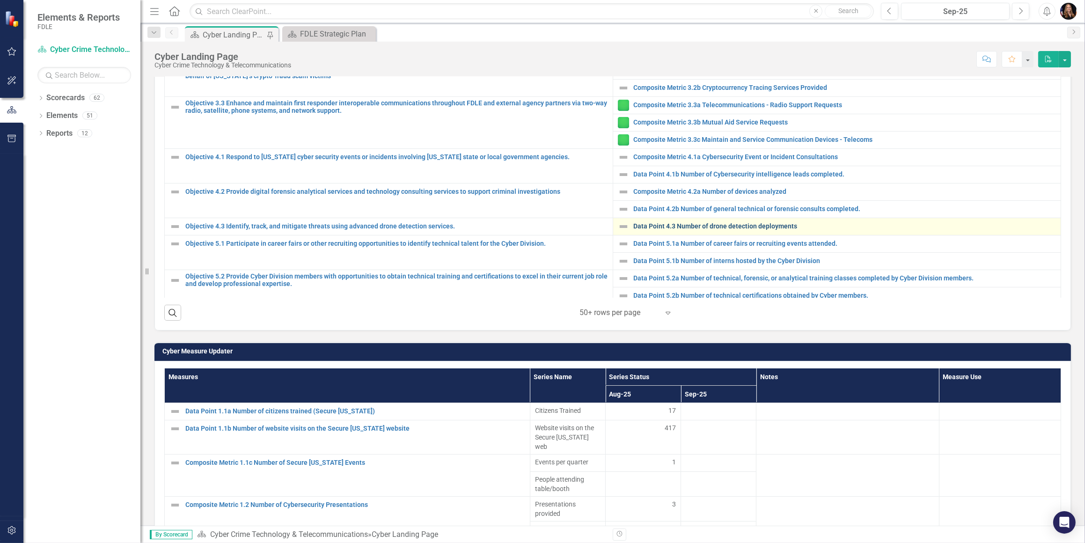
click at [687, 224] on link "Data Point 4.3 Number of drone detection deployments" at bounding box center [845, 226] width 423 height 7
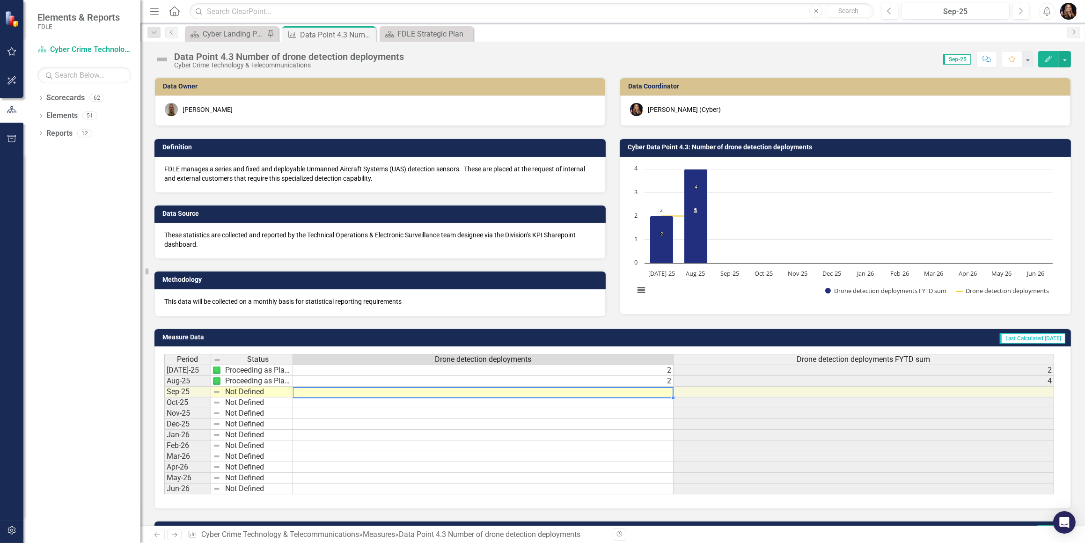
click at [669, 392] on td at bounding box center [483, 392] width 381 height 11
click at [668, 392] on td at bounding box center [483, 392] width 381 height 11
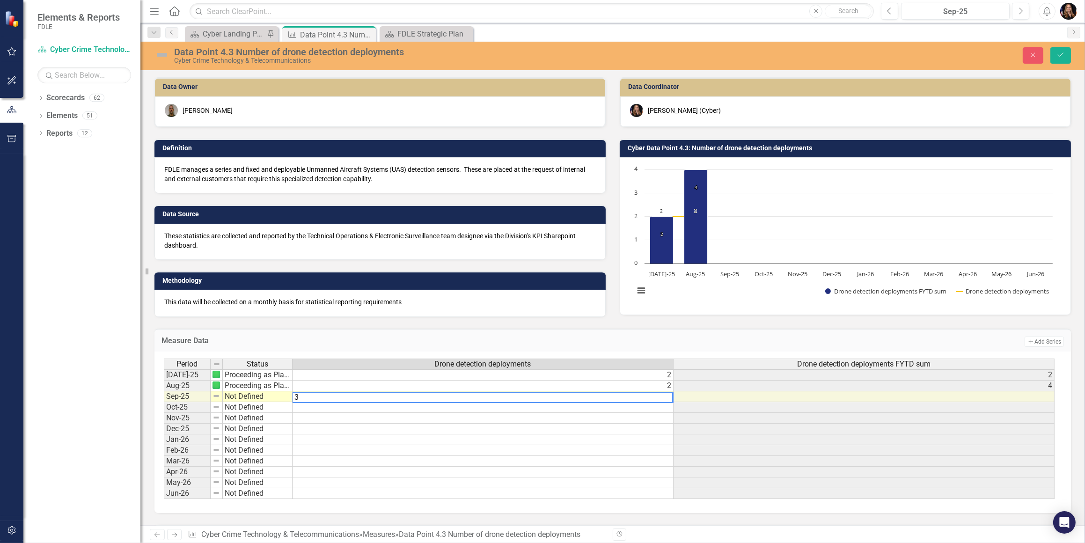
type textarea "3"
drag, startPoint x: 649, startPoint y: 424, endPoint x: 464, endPoint y: 408, distance: 185.1
click at [646, 422] on tbody "[DATE]-25 Proceeding as Planned 2 [DATE]-25 Proceeding as Planned 2 [DATE]-25 N…" at bounding box center [609, 434] width 891 height 130
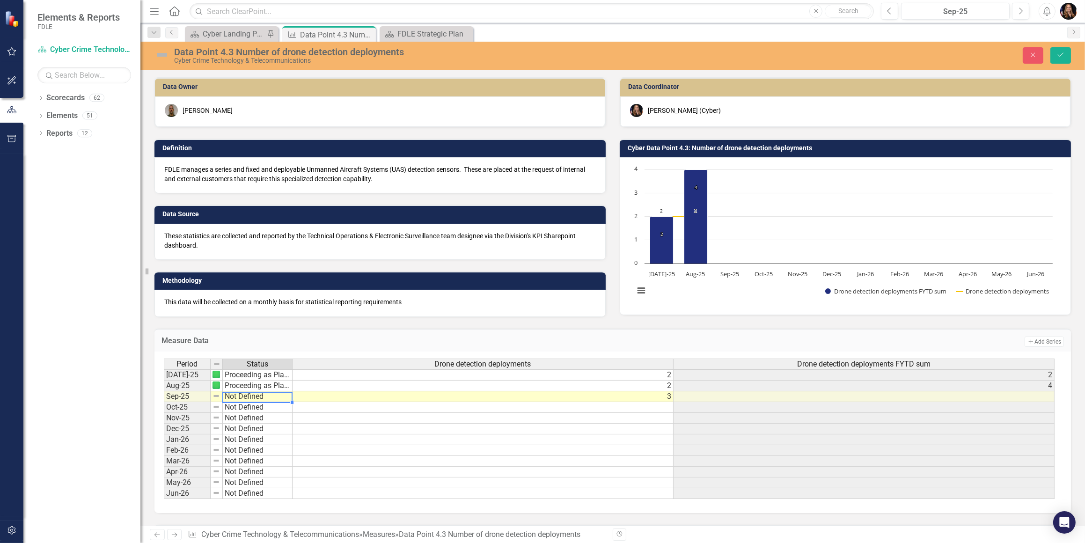
click at [267, 396] on td "Not Defined" at bounding box center [258, 396] width 70 height 11
click at [255, 417] on div "Period Status Drone detection deployments Drone detection deployments FYTD sum …" at bounding box center [609, 429] width 891 height 141
click at [1061, 53] on icon "Save" at bounding box center [1061, 54] width 8 height 7
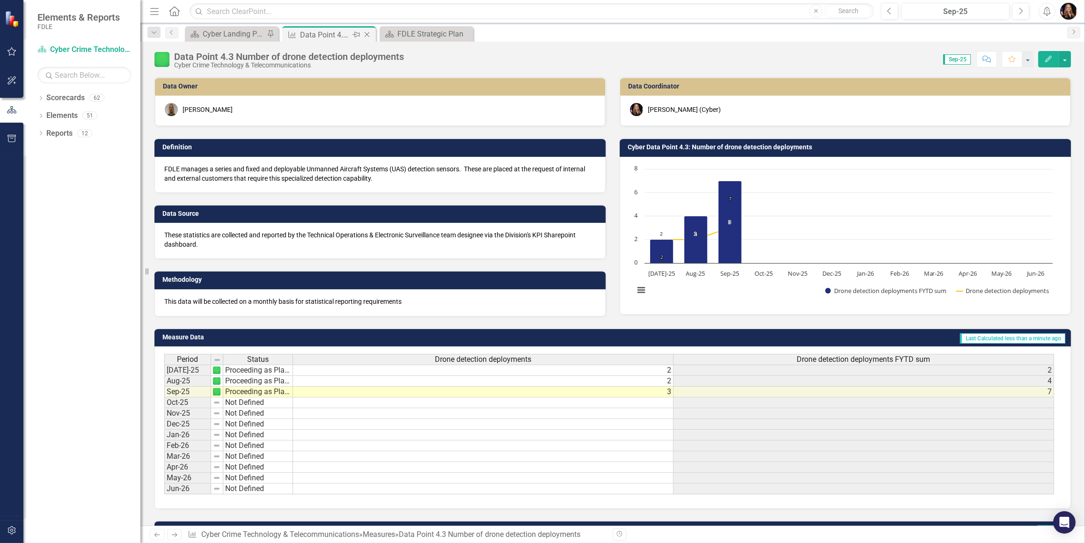
click at [365, 36] on icon "Close" at bounding box center [366, 34] width 9 height 7
